Goal: Navigation & Orientation: Find specific page/section

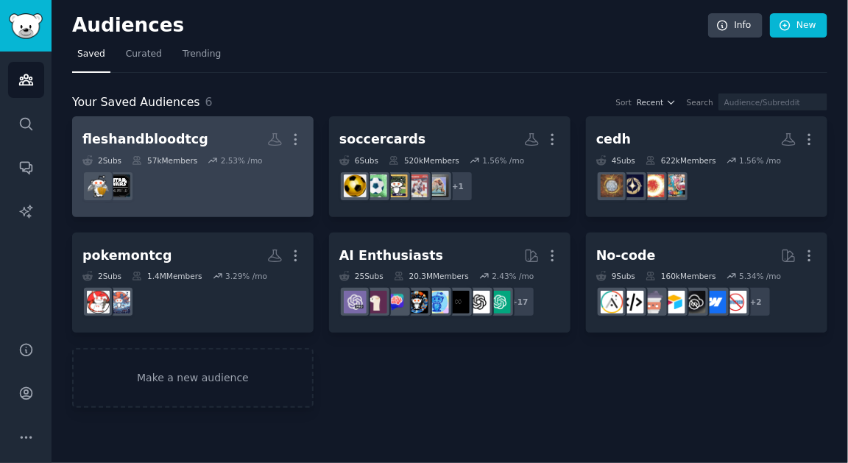
click at [214, 152] on div "fleshandbloodtcg More 2 Sub s 57k Members 2.53 % /mo" at bounding box center [192, 167] width 221 height 80
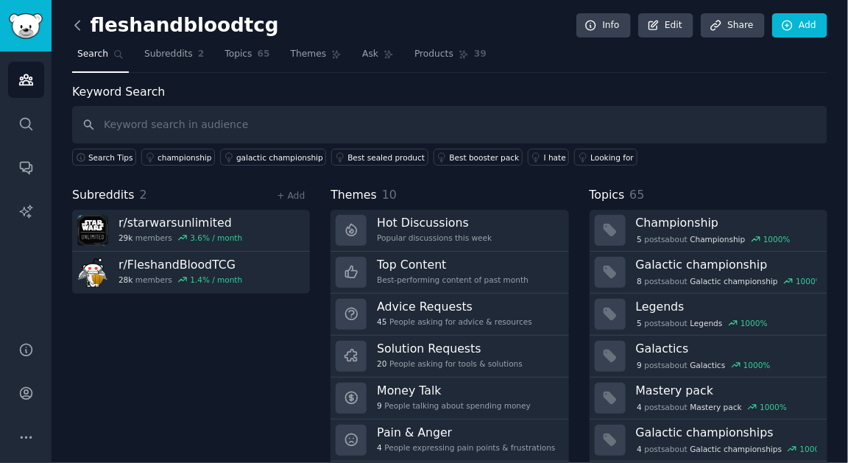
click at [74, 18] on icon at bounding box center [77, 25] width 15 height 15
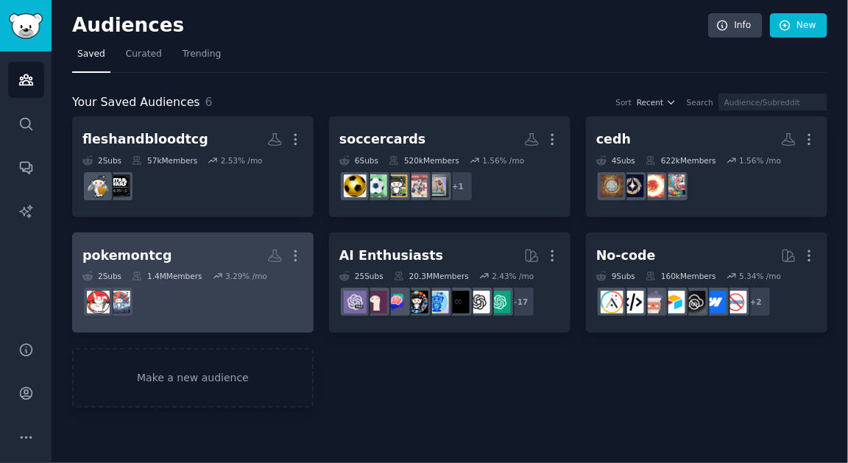
click at [155, 282] on dd at bounding box center [192, 301] width 221 height 41
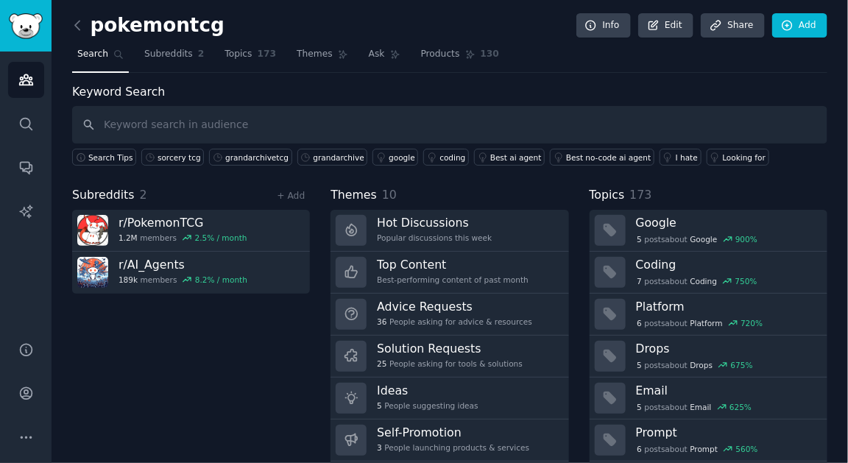
click at [71, 23] on div "pokemontcg Info Edit Share Add Search Subreddits 2 Topics 173 Themes Ask Produc…" at bounding box center [450, 254] width 797 height 508
click at [79, 24] on icon at bounding box center [77, 25] width 15 height 15
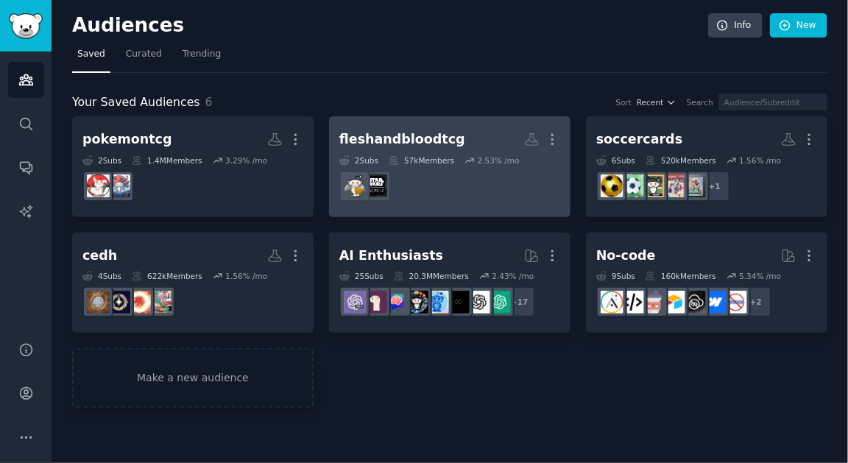
click at [501, 157] on div "2.53 % /mo" at bounding box center [499, 160] width 42 height 10
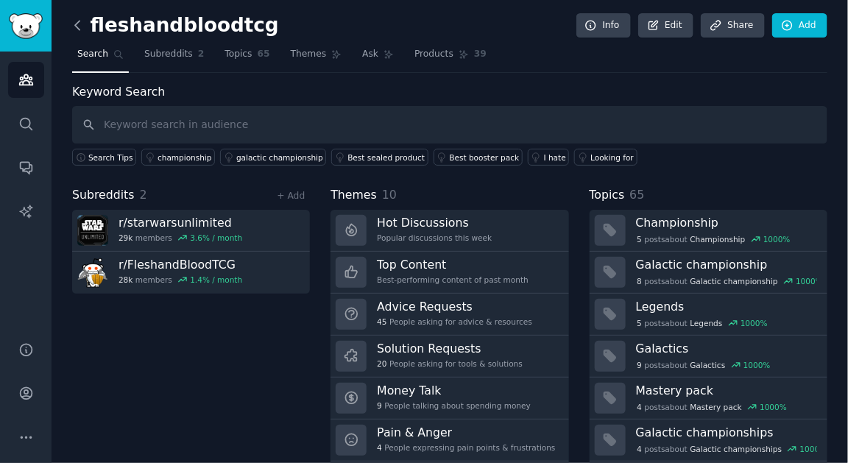
click at [76, 30] on icon at bounding box center [77, 25] width 15 height 15
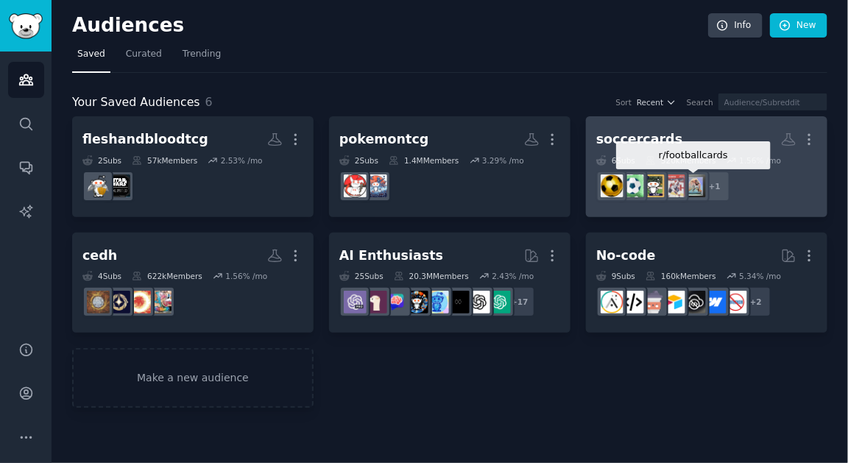
click at [705, 187] on img at bounding box center [694, 186] width 23 height 23
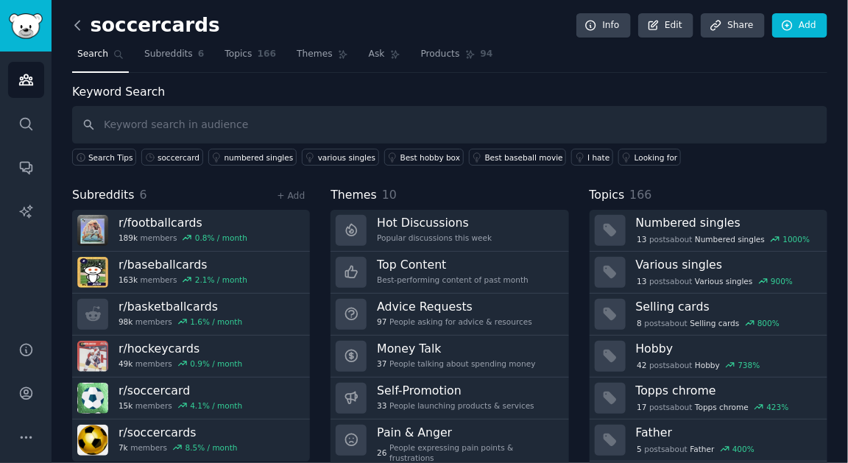
click at [71, 26] on icon at bounding box center [77, 25] width 15 height 15
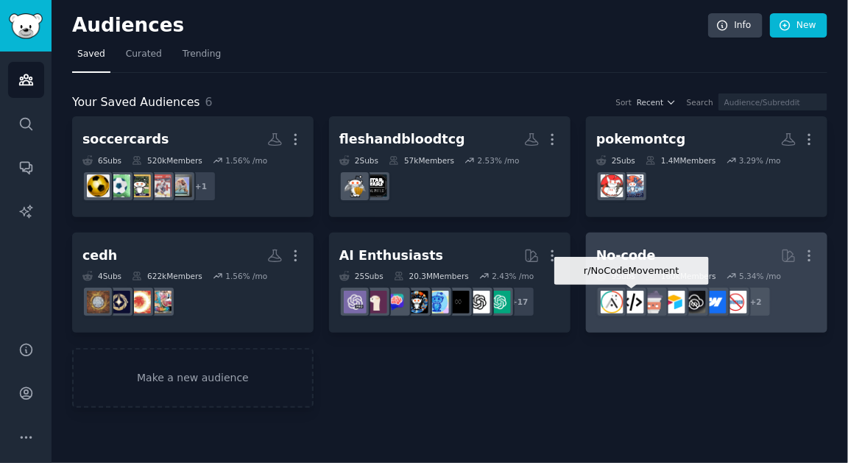
click at [635, 287] on div at bounding box center [632, 301] width 31 height 31
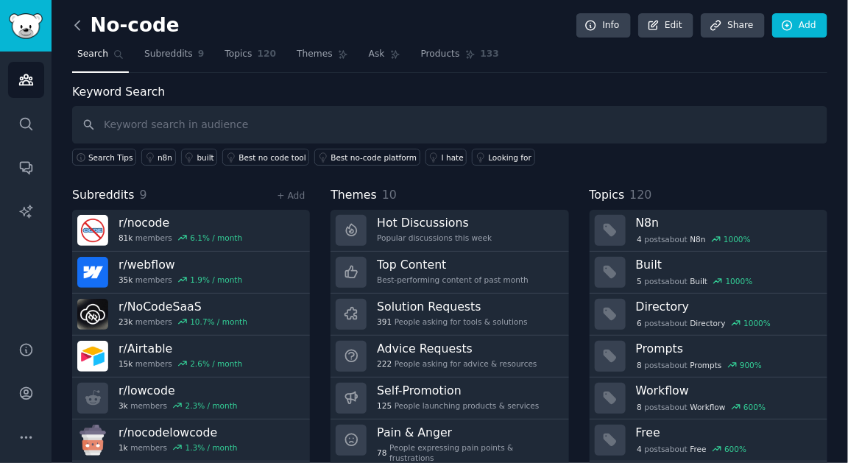
click at [72, 18] on icon at bounding box center [77, 25] width 15 height 15
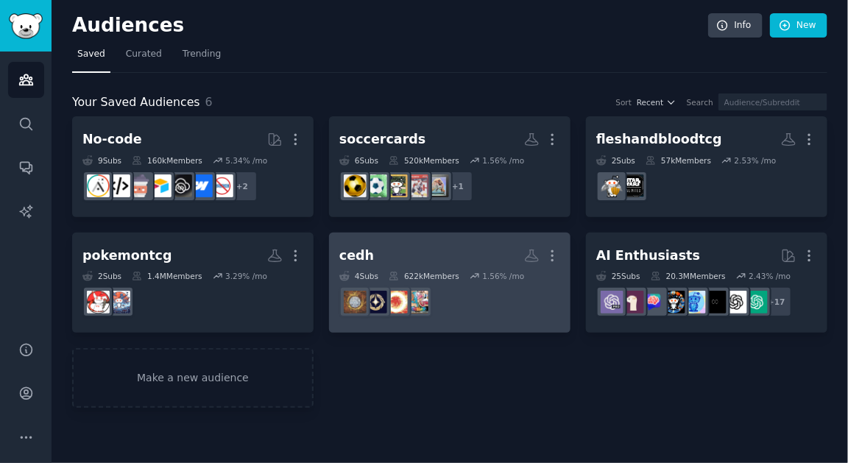
click at [412, 266] on h2 "cedh More" at bounding box center [449, 256] width 221 height 26
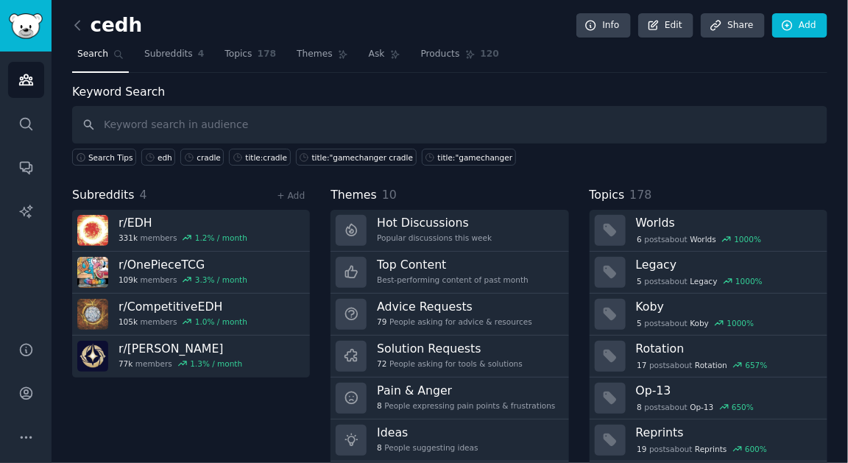
click at [80, 15] on link at bounding box center [81, 26] width 18 height 24
